Goal: Information Seeking & Learning: Find specific fact

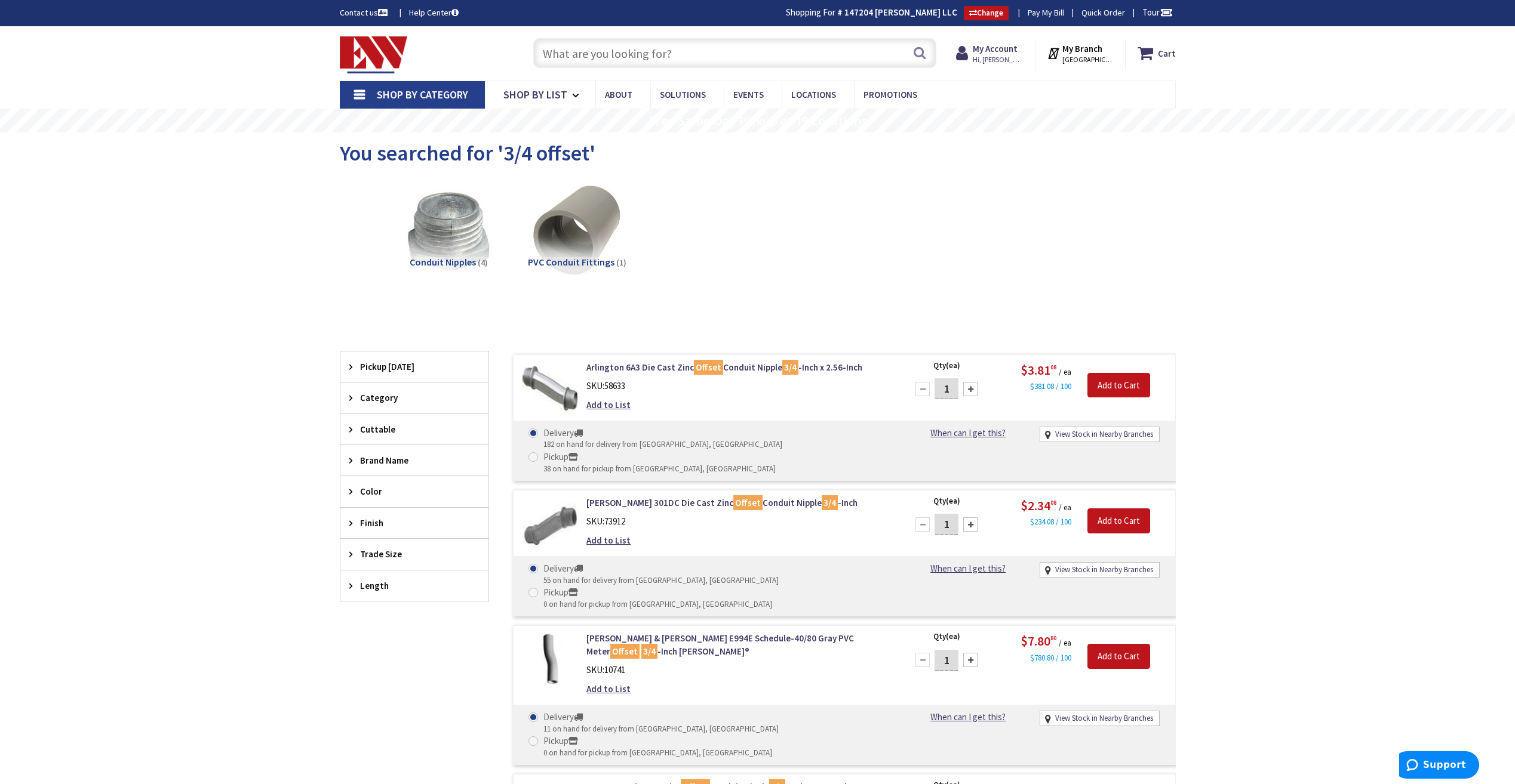
click at [843, 54] on input "text" at bounding box center [735, 53] width 403 height 30
type input "1"
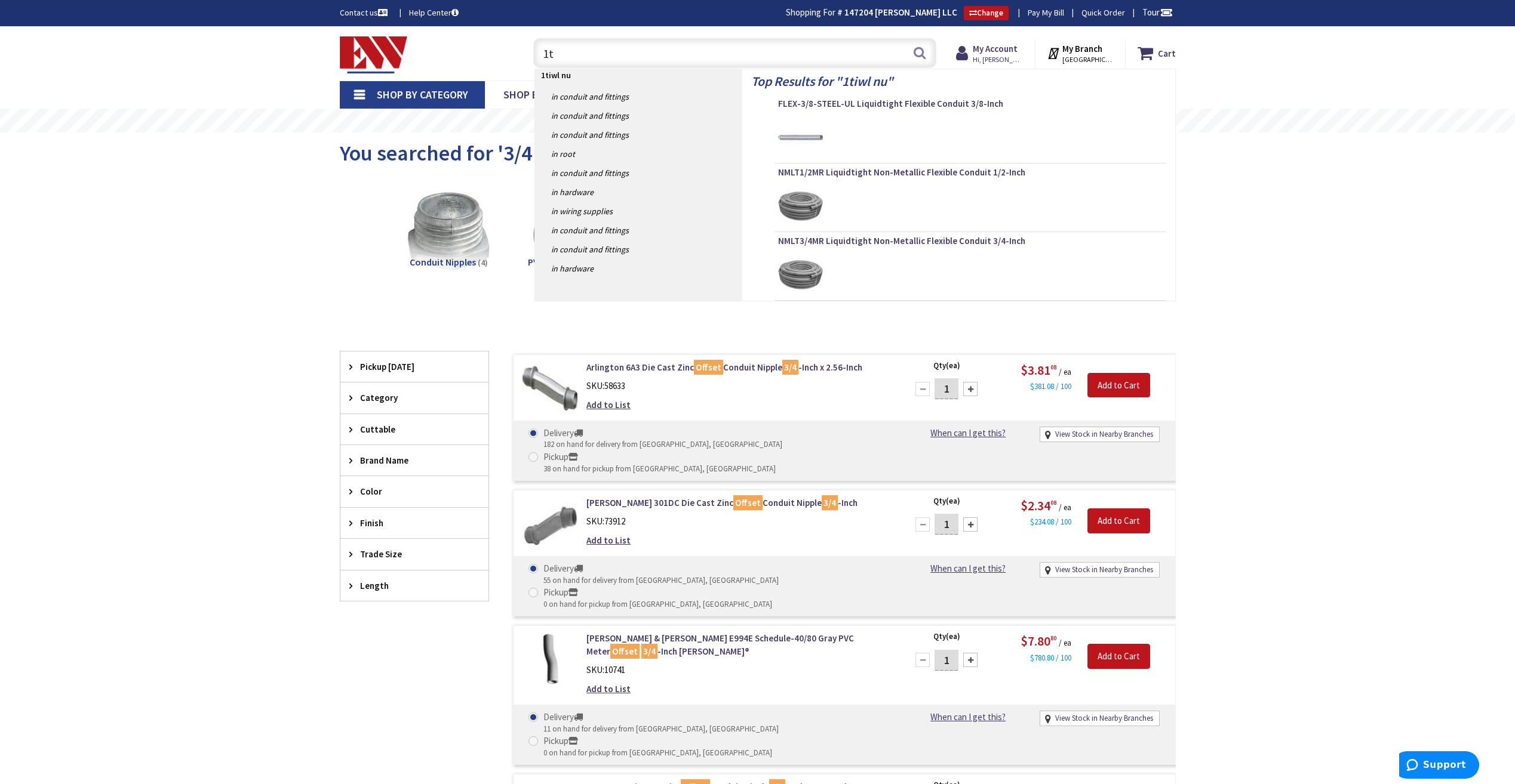
type input "1"
type input "twirl nuts"
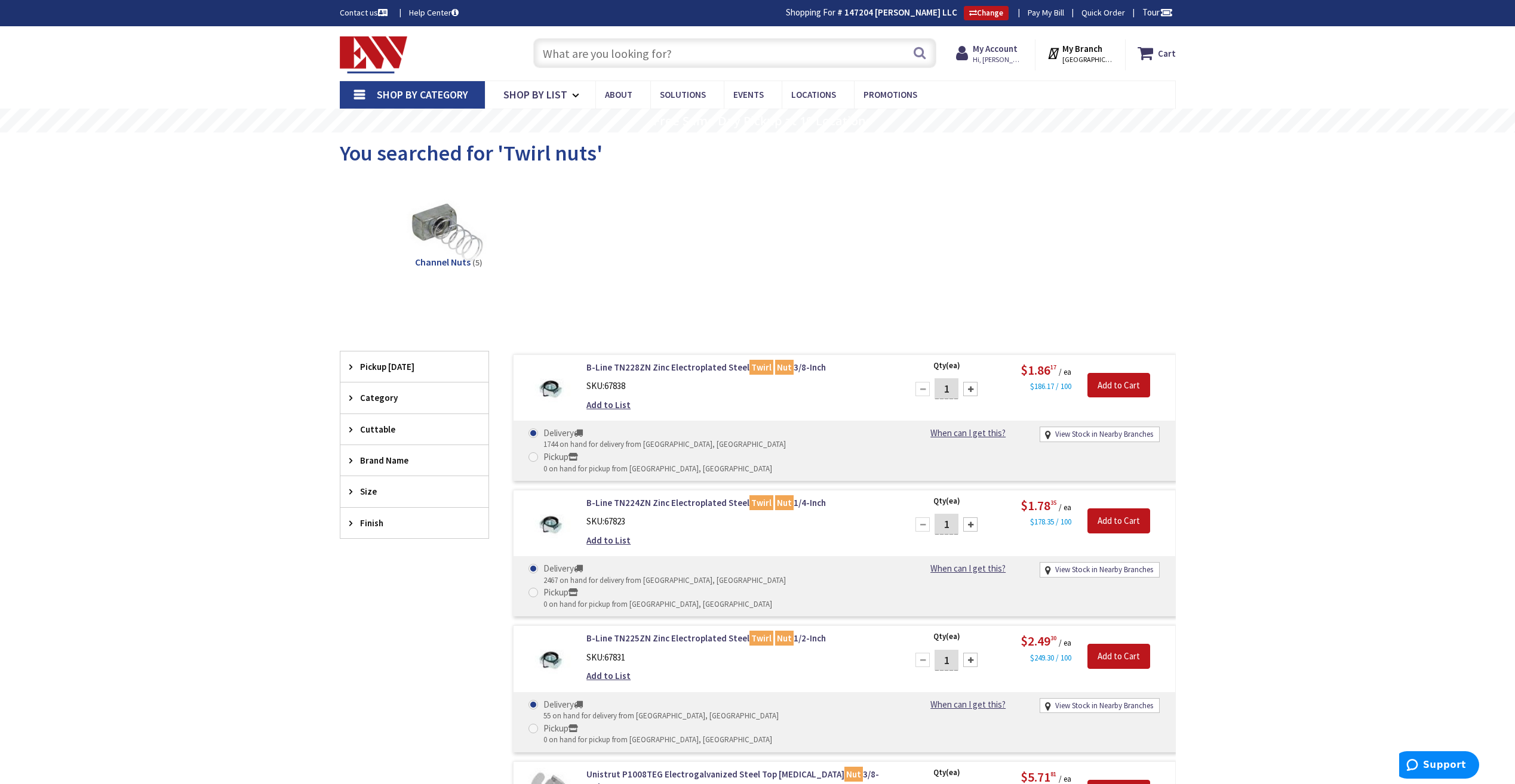
drag, startPoint x: 0, startPoint y: 0, endPoint x: 885, endPoint y: 57, distance: 886.8
click at [885, 57] on input "text" at bounding box center [735, 53] width 403 height 30
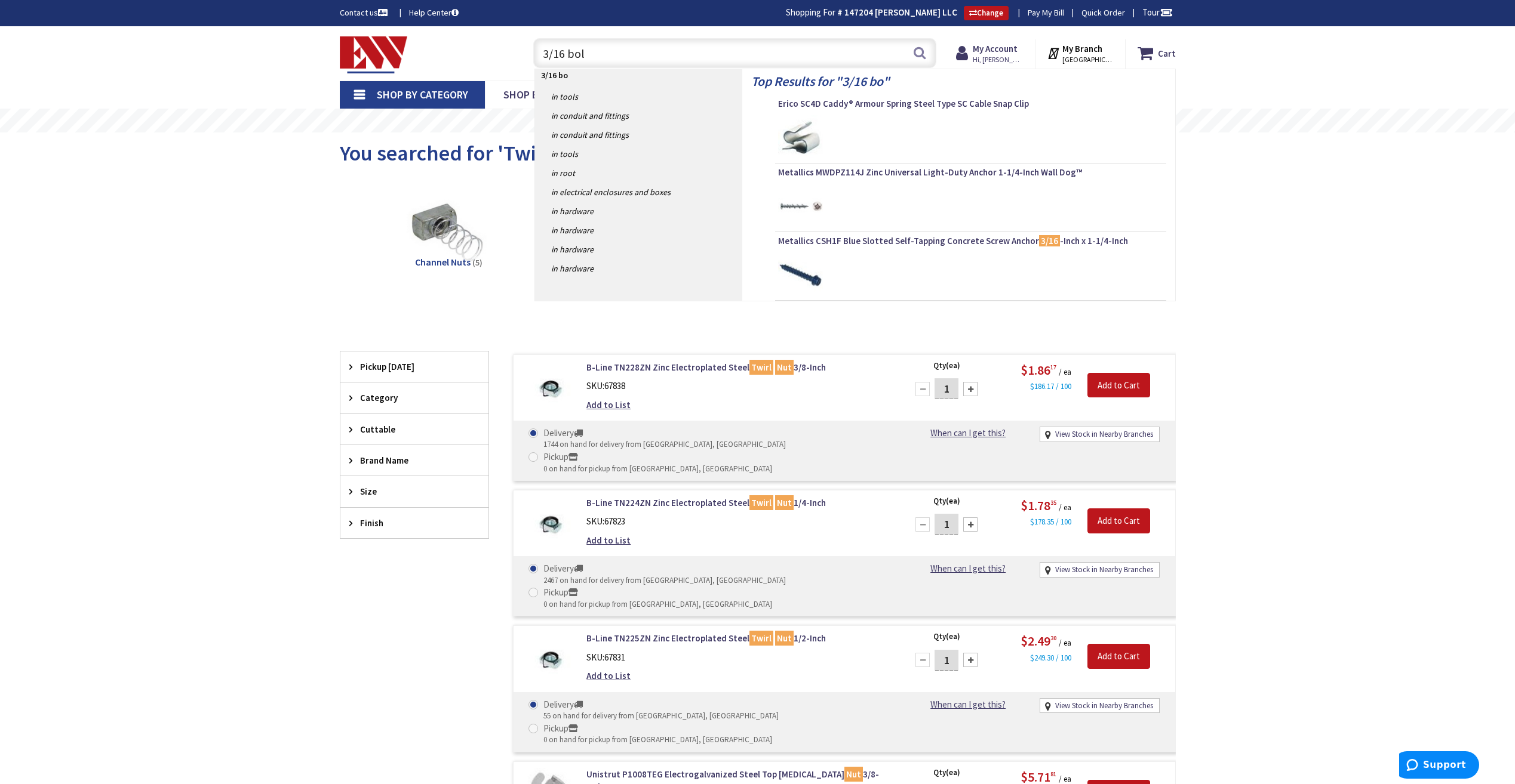
type input "3/16 bolt"
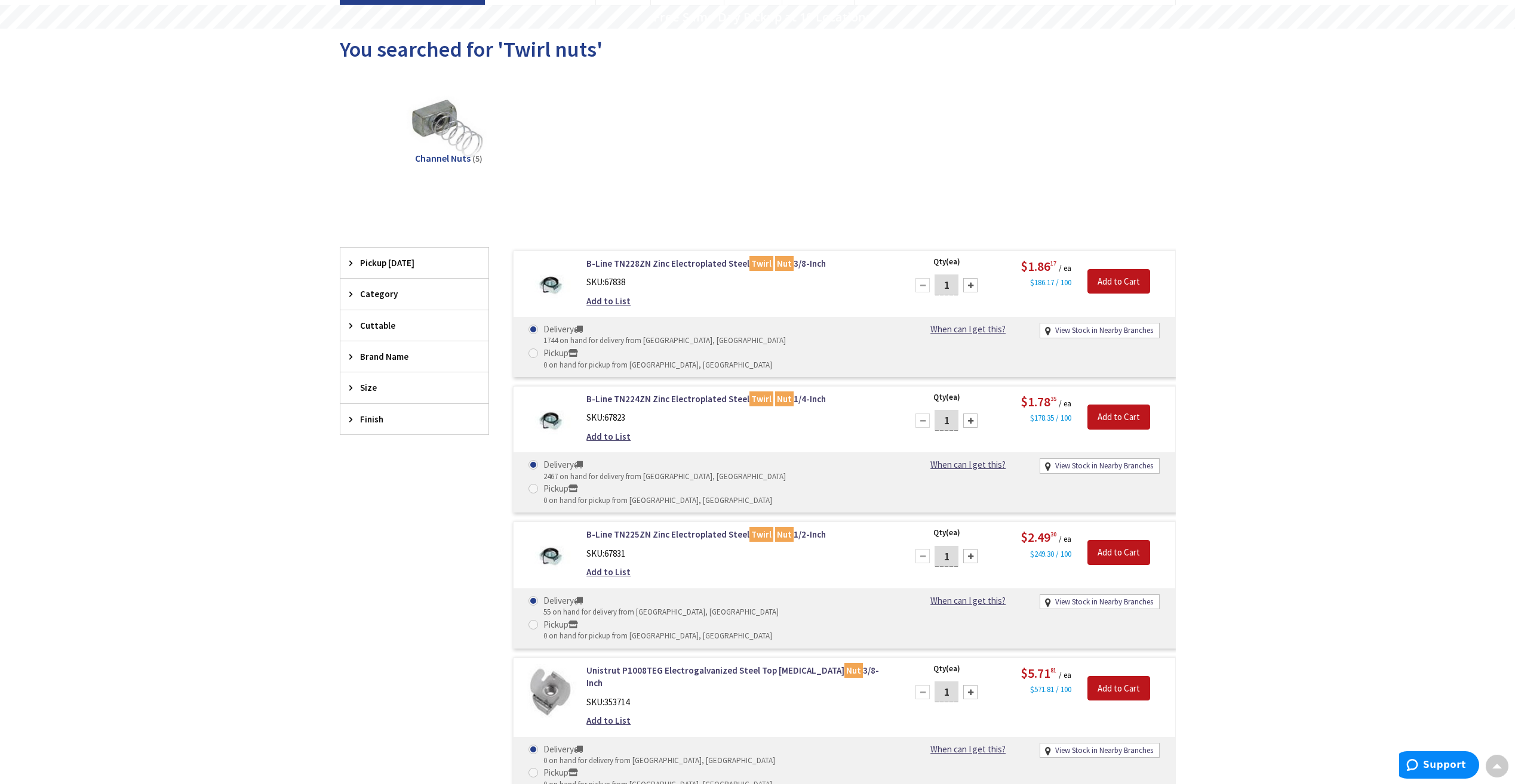
scroll to position [87, 0]
